Goal: Information Seeking & Learning: Learn about a topic

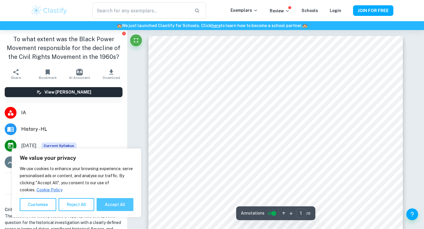
click at [114, 204] on button "Accept All" at bounding box center [115, 204] width 37 height 13
checkbox input "true"
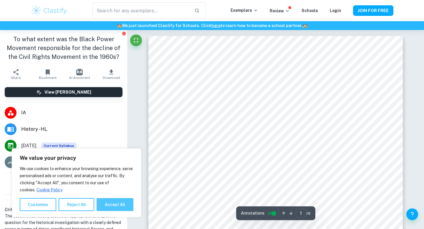
checkbox input "true"
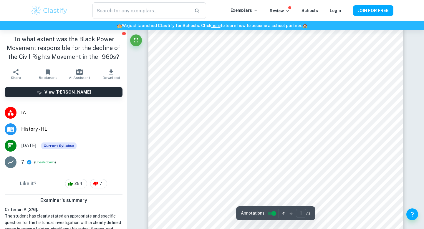
scroll to position [35, 0]
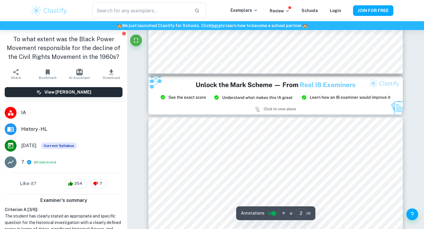
type input "3"
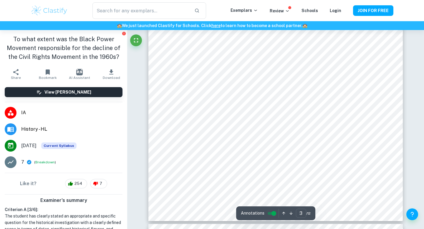
scroll to position [982, 0]
